Goal: Find contact information: Find contact information

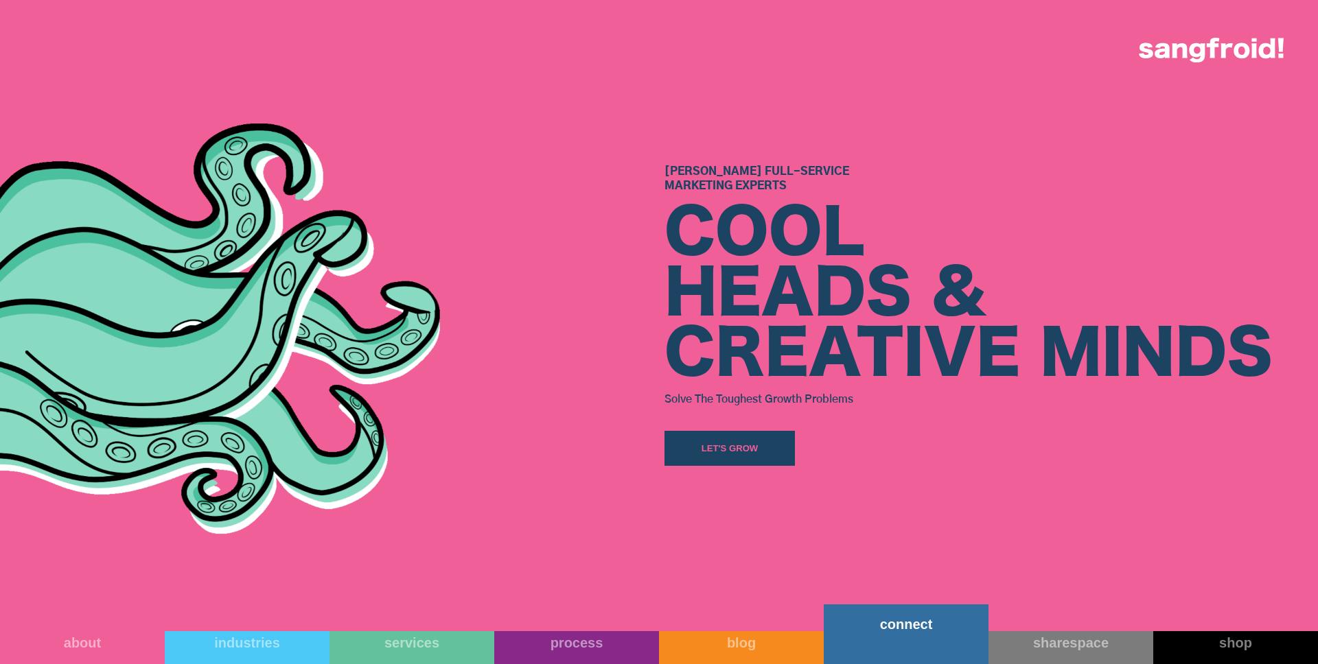
click at [879, 609] on link "connect" at bounding box center [905, 635] width 165 height 60
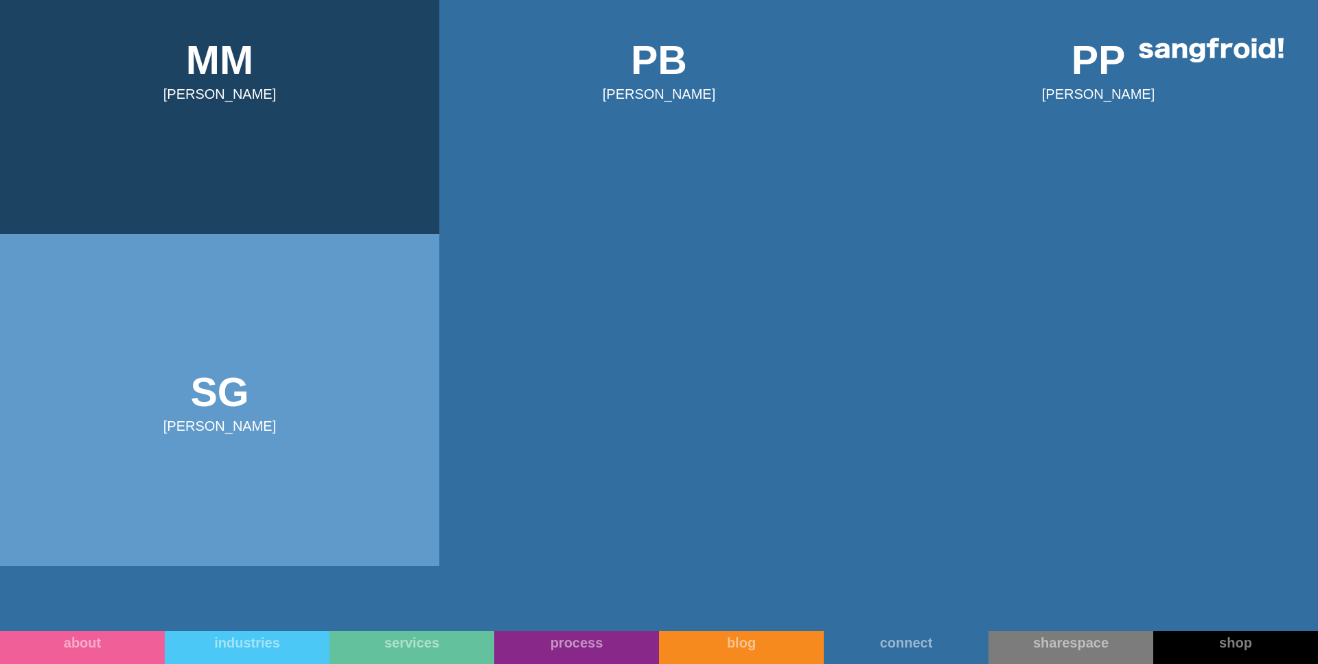
scroll to position [890, 0]
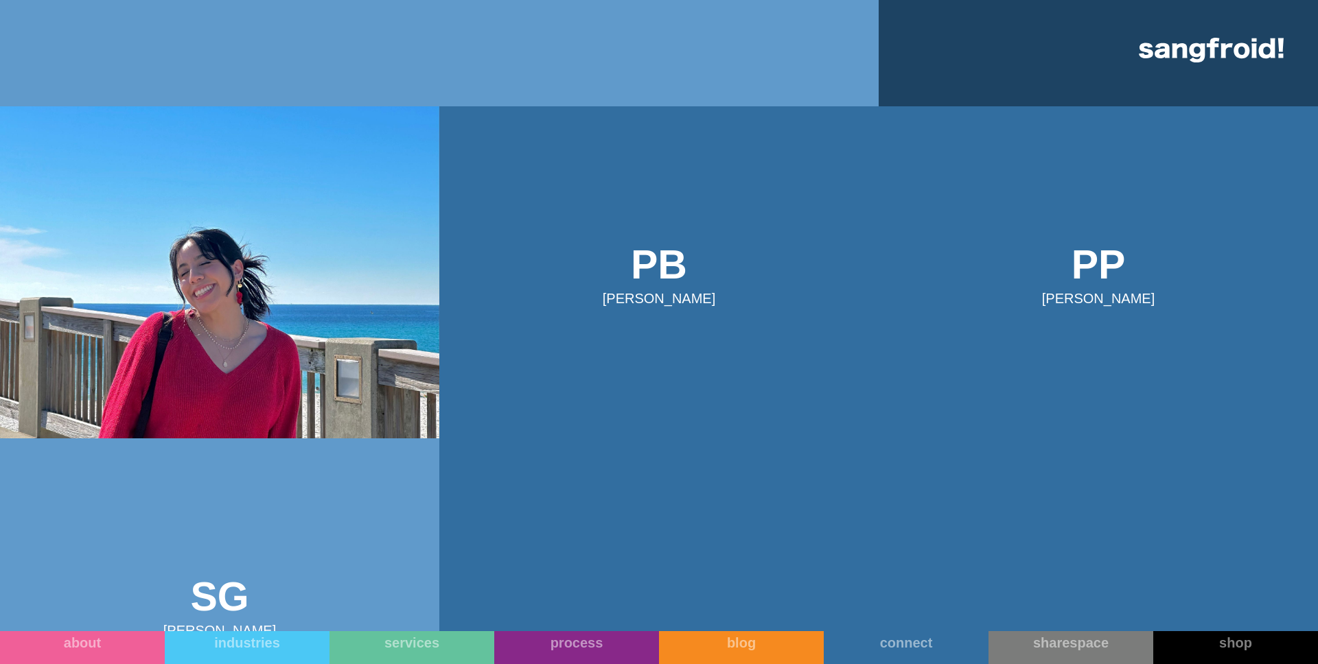
click at [249, 206] on img at bounding box center [219, 272] width 439 height 332
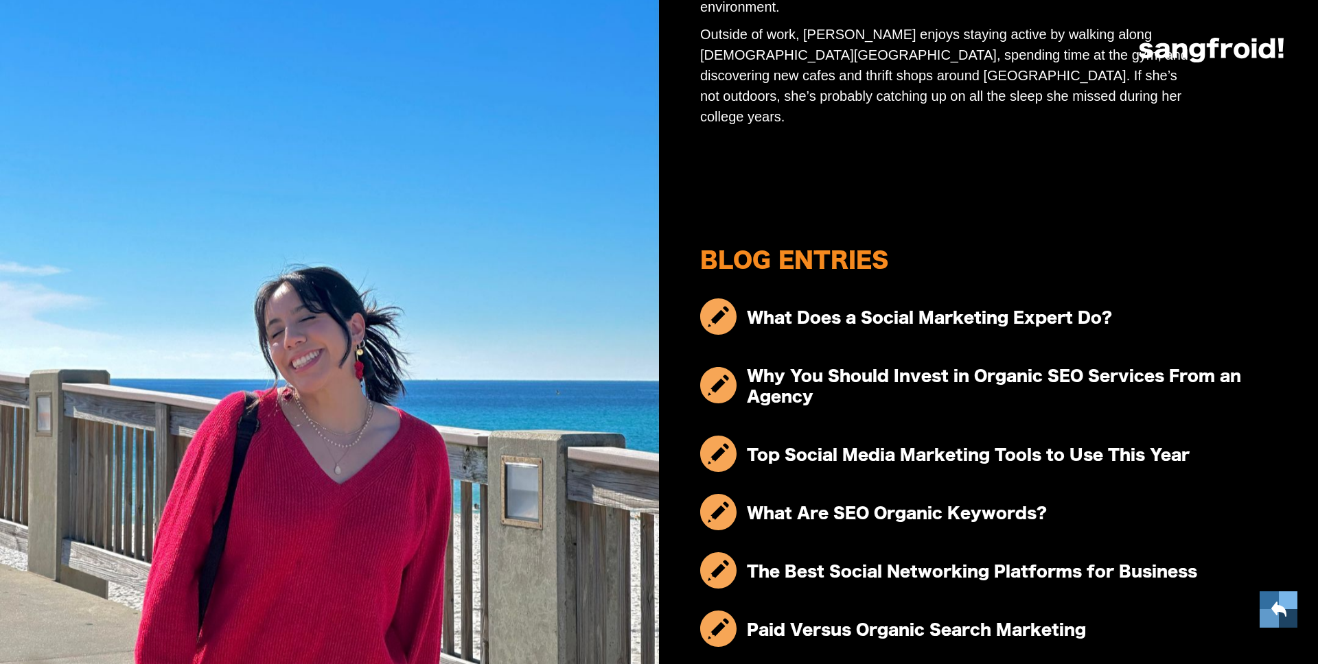
scroll to position [506, 0]
